Goal: Find specific page/section: Find specific page/section

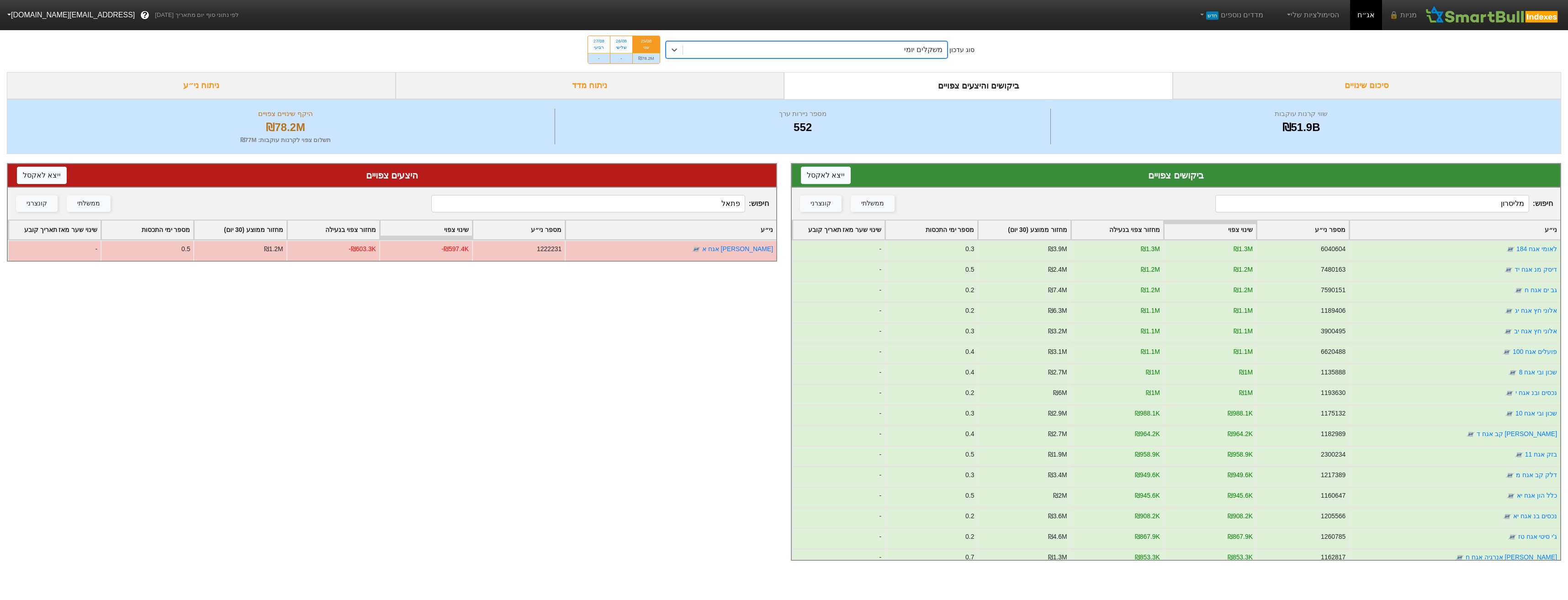
click at [1341, 209] on input "מליסרון" at bounding box center [1372, 204] width 314 height 17
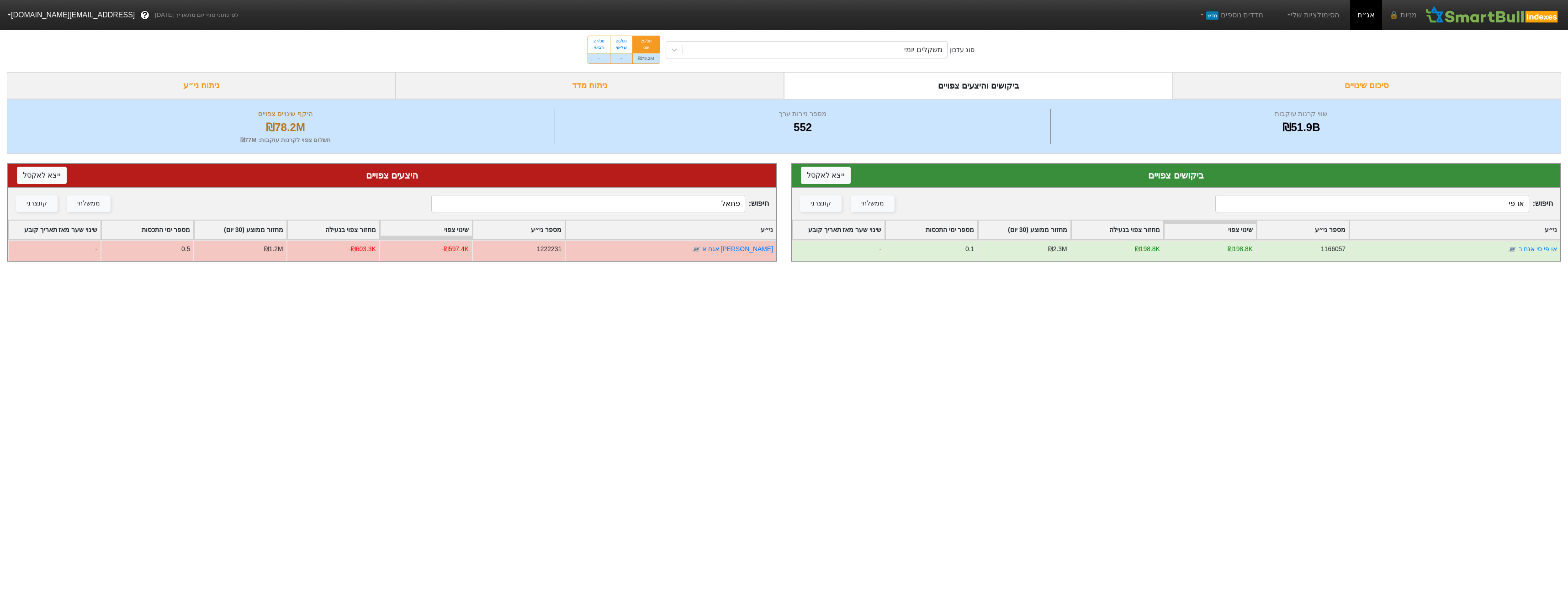
click at [1440, 188] on div "חיפוש : או פי ממשלתי קונצרני" at bounding box center [1176, 203] width 768 height 32
click at [1448, 201] on input "או פי" at bounding box center [1372, 204] width 314 height 17
click at [1447, 201] on input "או פי" at bounding box center [1372, 204] width 314 height 17
click at [1445, 206] on input "או פי" at bounding box center [1372, 204] width 314 height 17
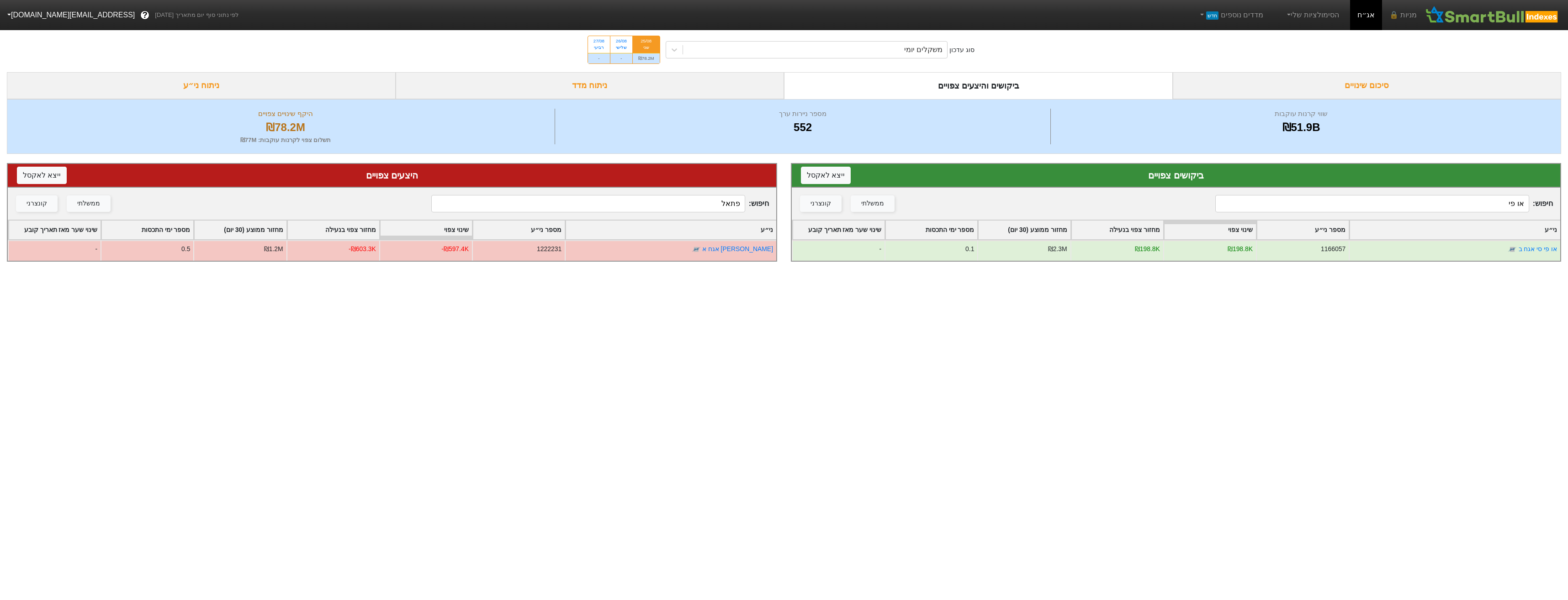
click at [1445, 206] on input "או פי" at bounding box center [1372, 204] width 314 height 17
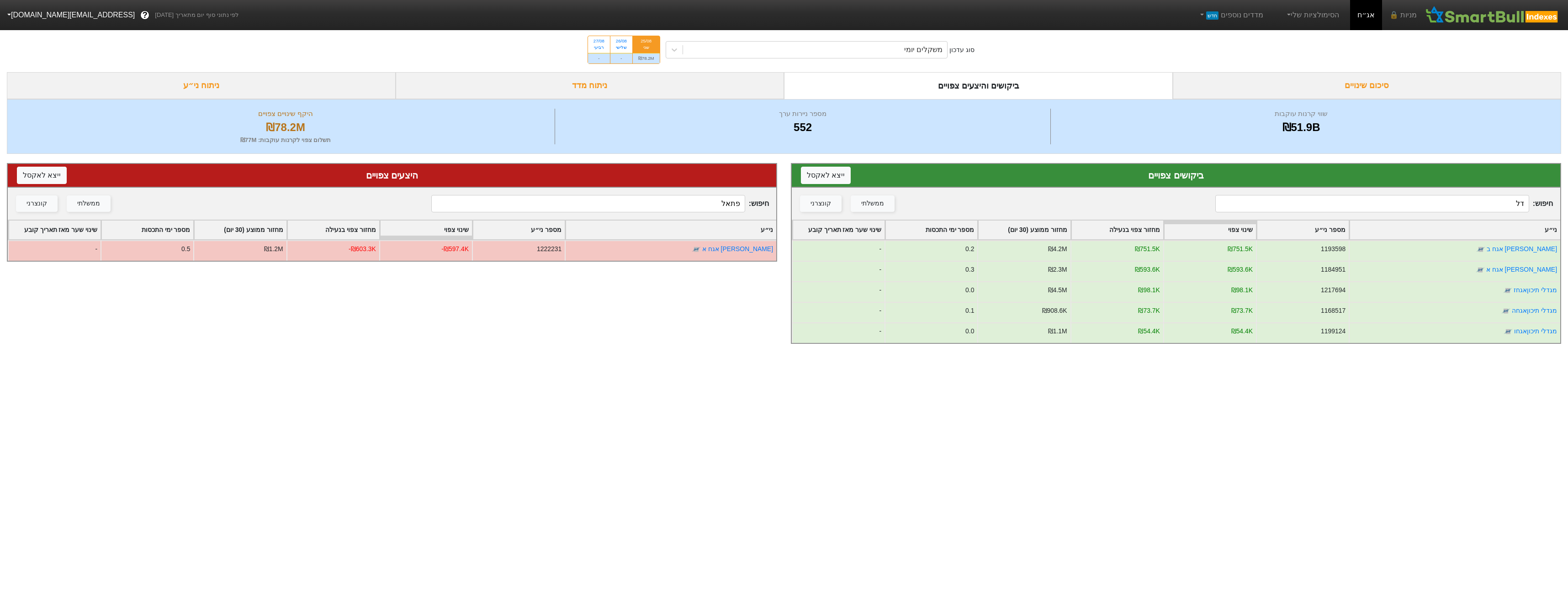
type input "ד"
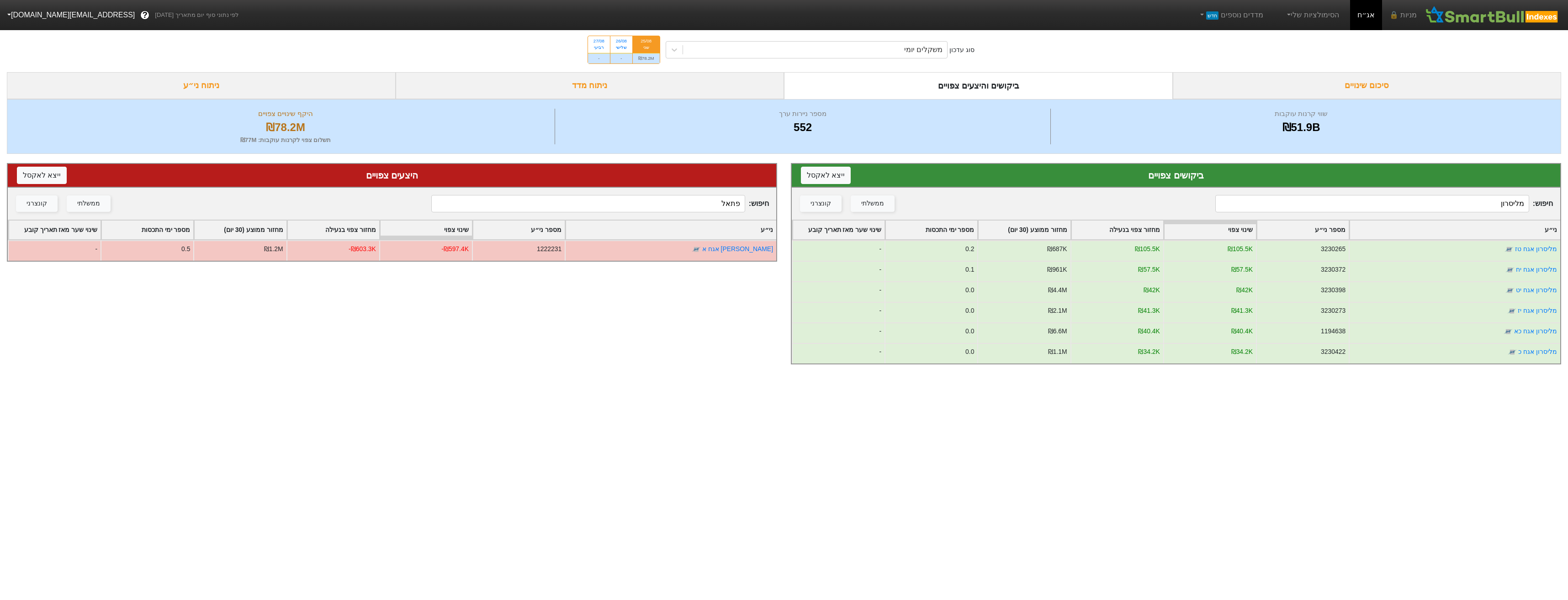
type input "מליסרון"
